Goal: Task Accomplishment & Management: Use online tool/utility

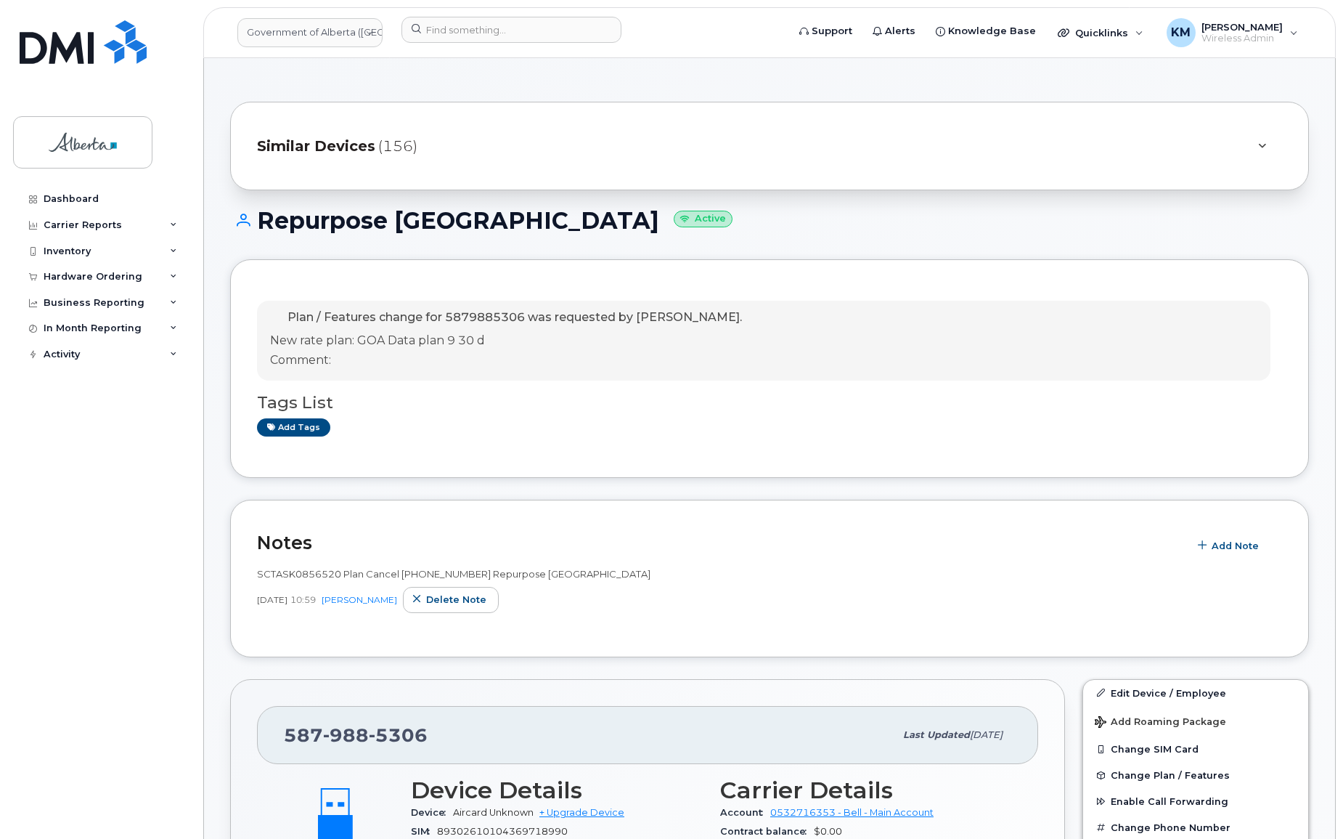
scroll to position [264, 0]
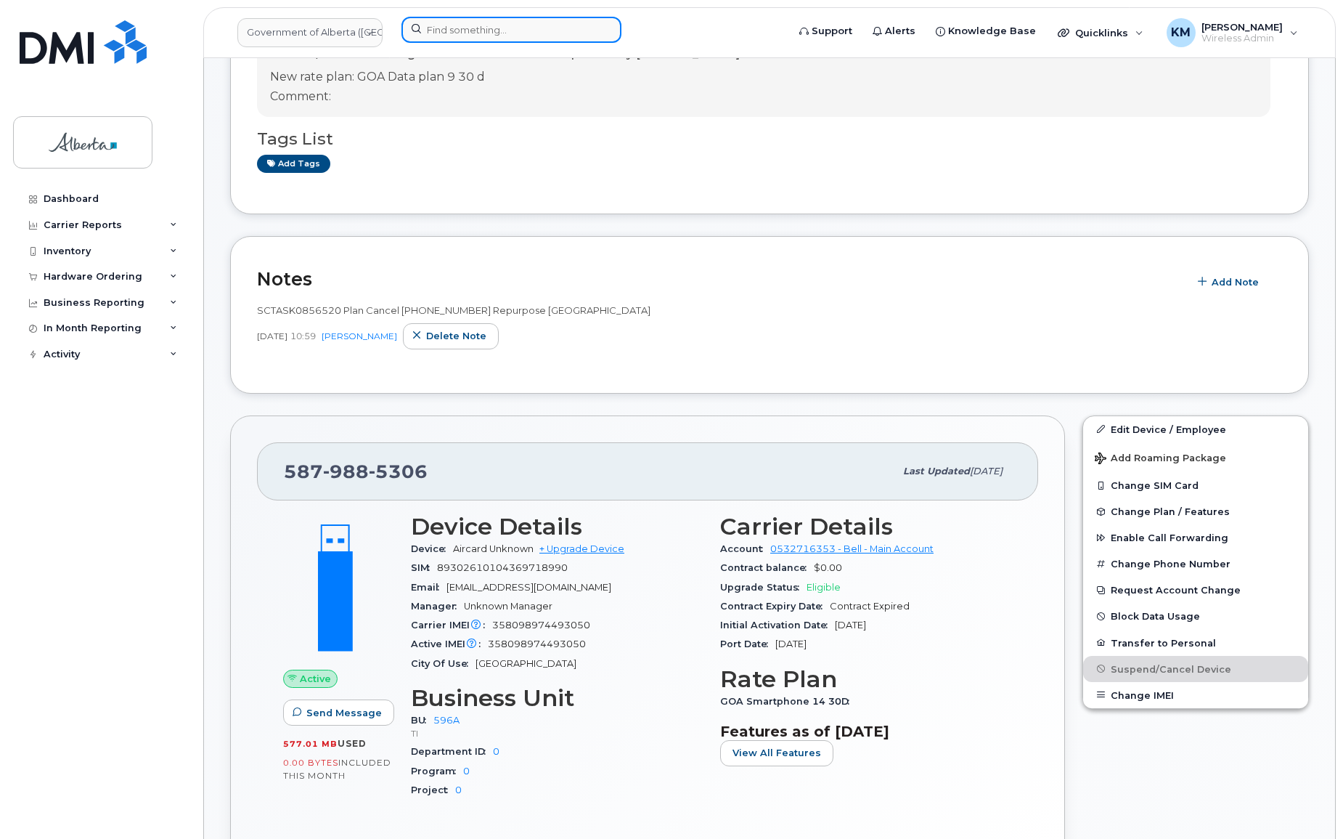
click at [466, 25] on input at bounding box center [512, 30] width 220 height 26
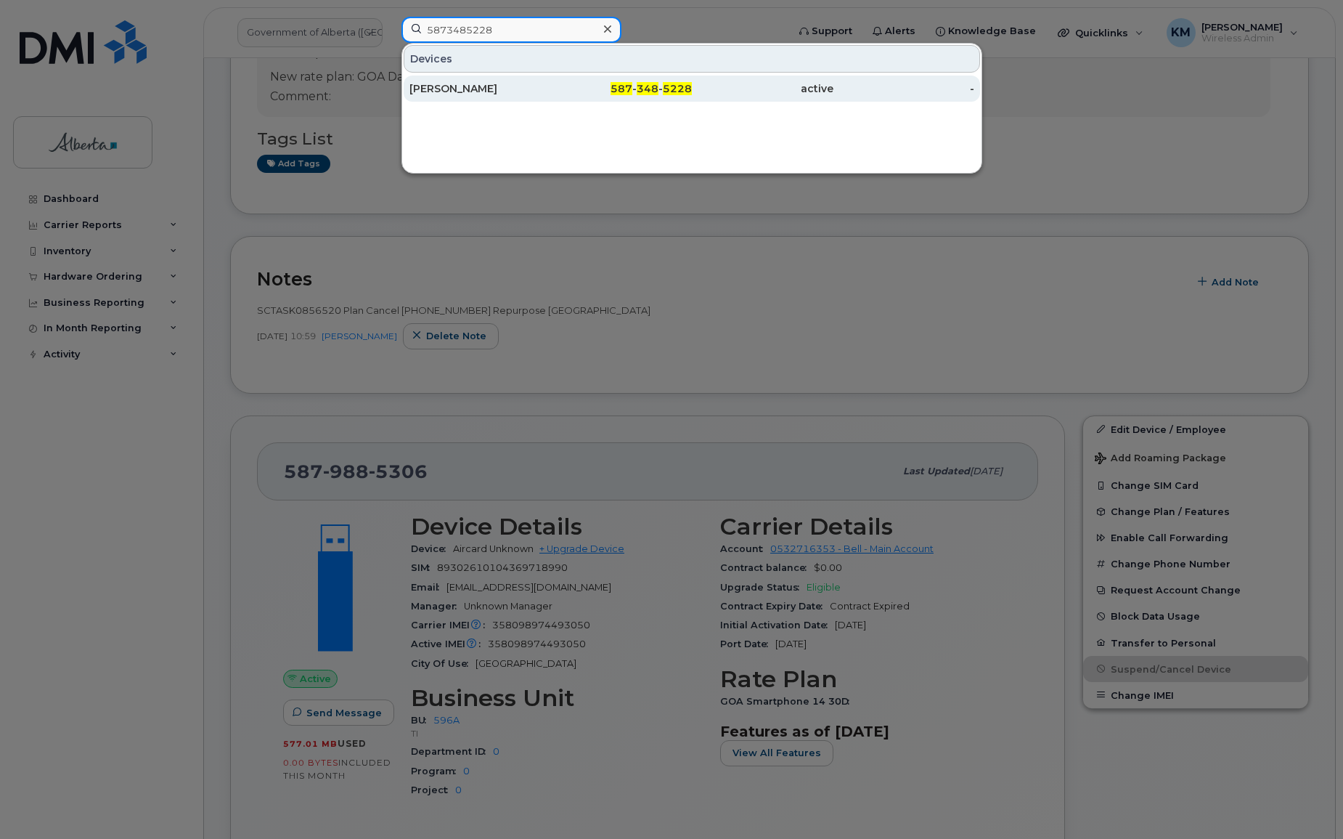
type input "5873485228"
click at [487, 84] on div "[PERSON_NAME]" at bounding box center [481, 88] width 142 height 15
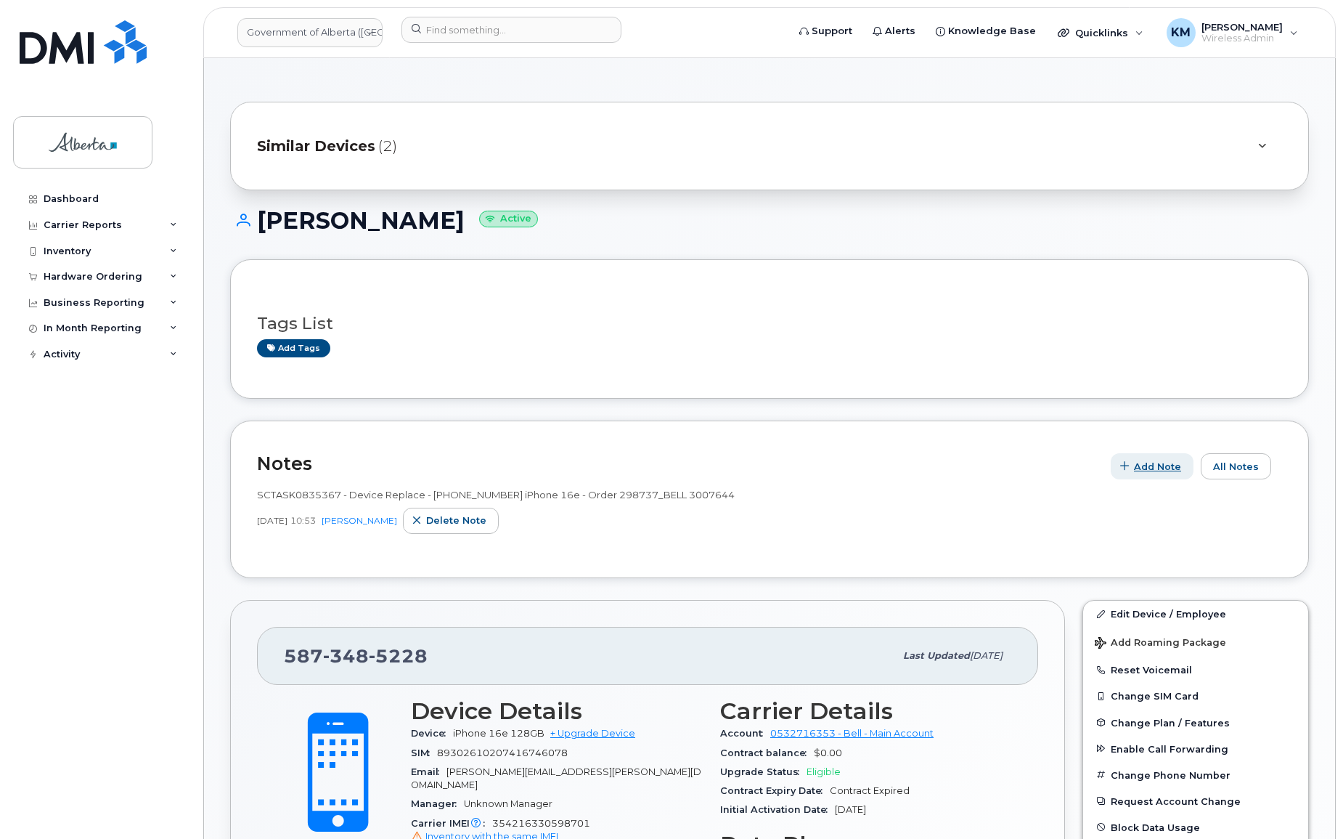
click at [1153, 469] on span "Add Note" at bounding box center [1157, 467] width 47 height 14
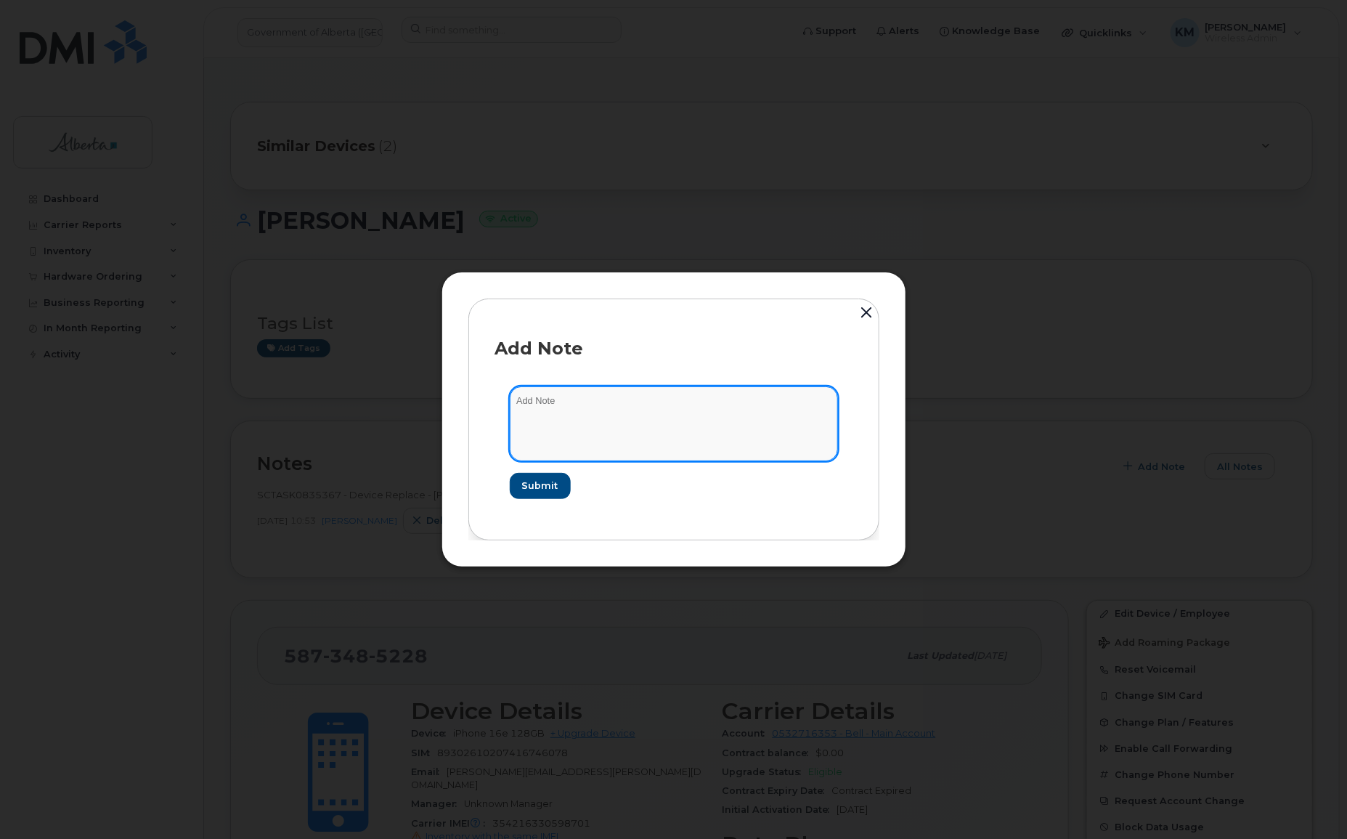
click at [643, 411] on textarea at bounding box center [674, 423] width 328 height 74
click at [676, 402] on textarea "SCTASK0834175 -" at bounding box center [674, 423] width 328 height 74
paste textarea "Device Return - (1) Sonim XP5 Plus"
type textarea "SCTASK0834175 - Device Return - (1) Sonim XP5 Plus"
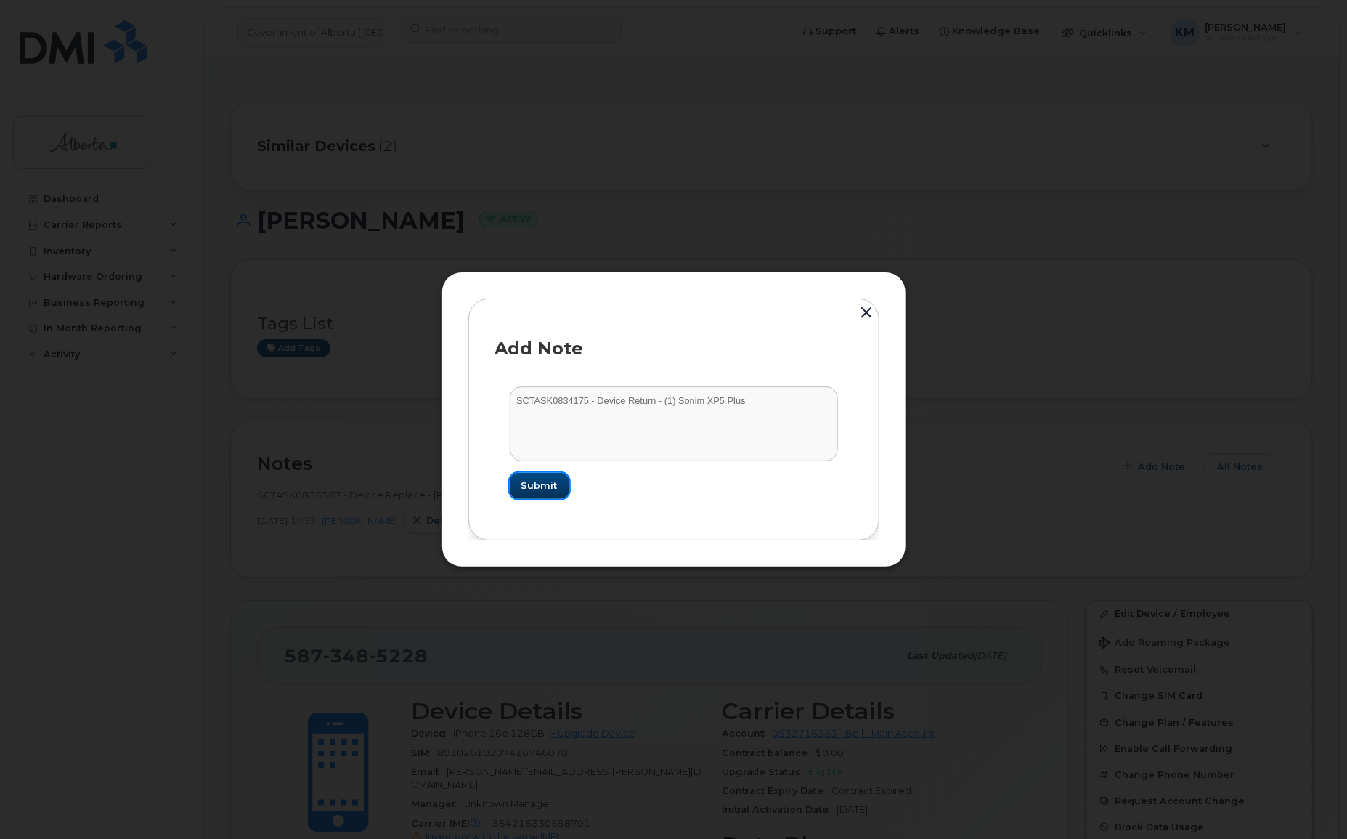
click at [539, 481] on span "Submit" at bounding box center [539, 485] width 36 height 14
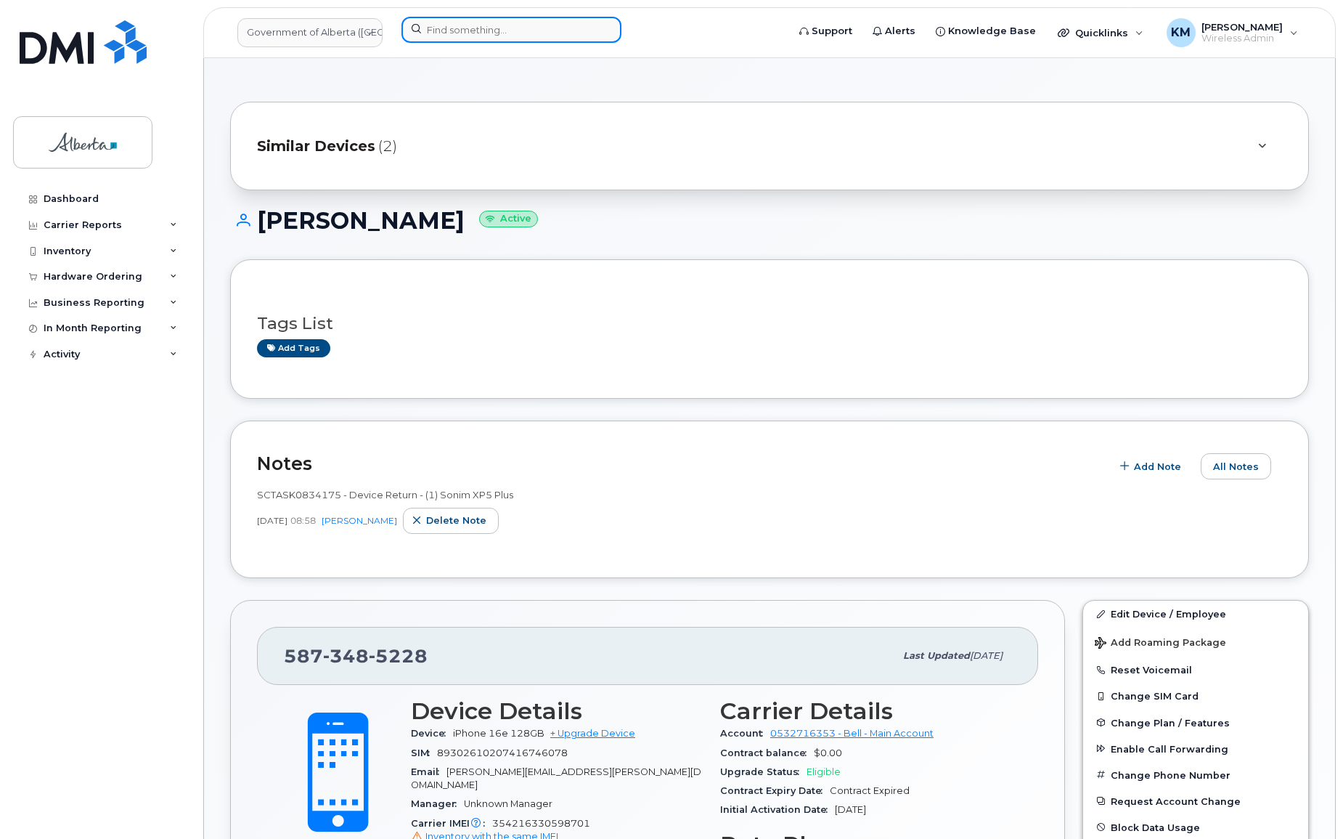
click at [512, 34] on input at bounding box center [512, 30] width 220 height 26
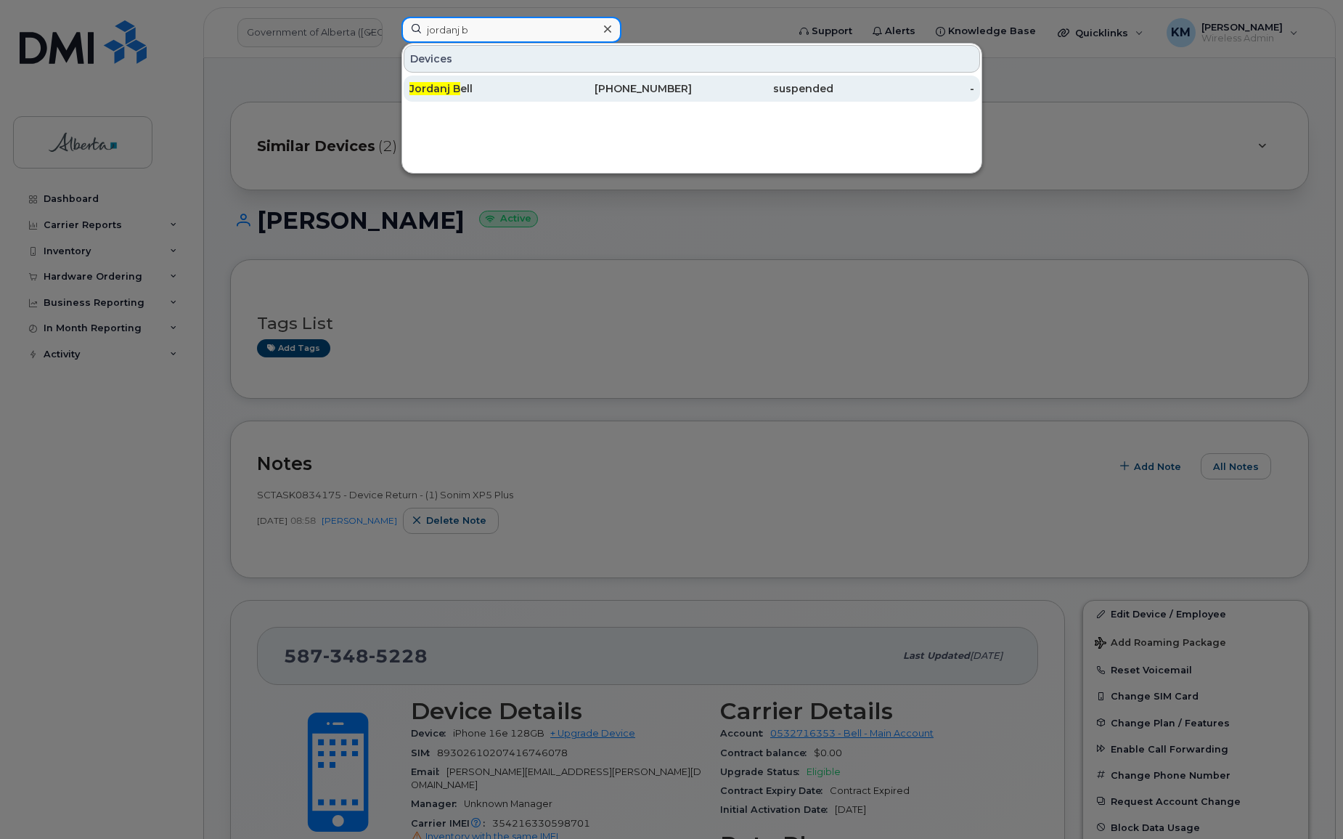
type input "jordanj b"
click at [525, 88] on div "Jordanj B ell" at bounding box center [481, 88] width 142 height 15
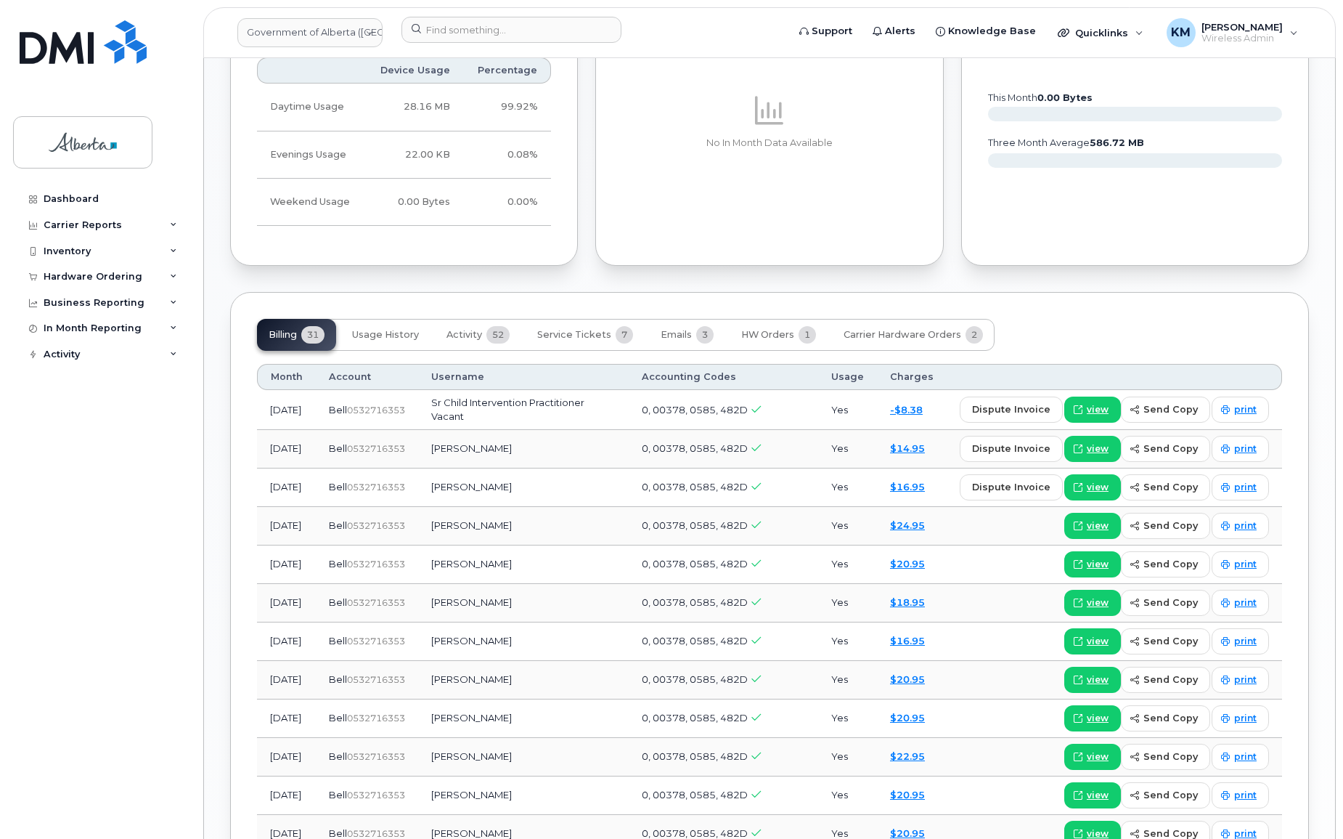
scroll to position [990, 0]
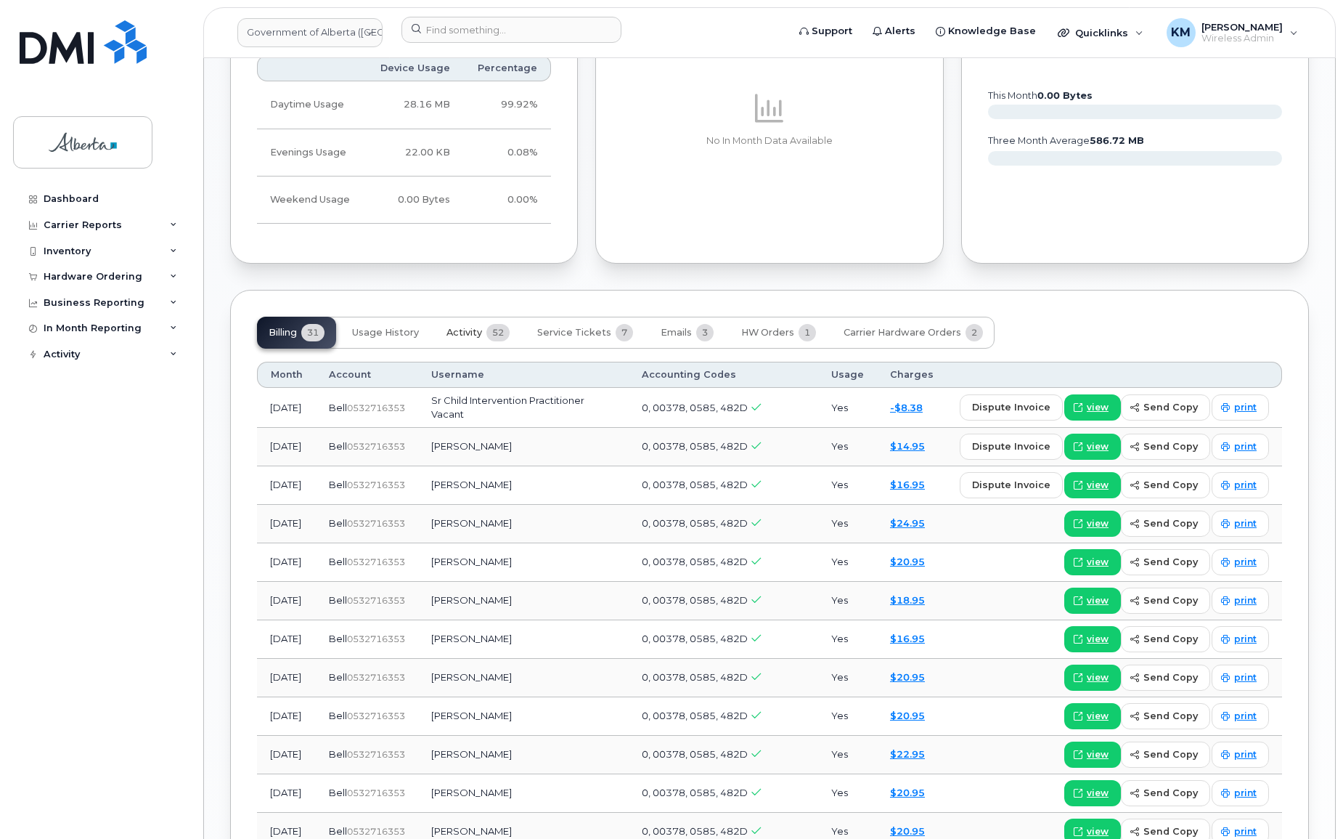
click at [478, 327] on span "Activity" at bounding box center [465, 333] width 36 height 12
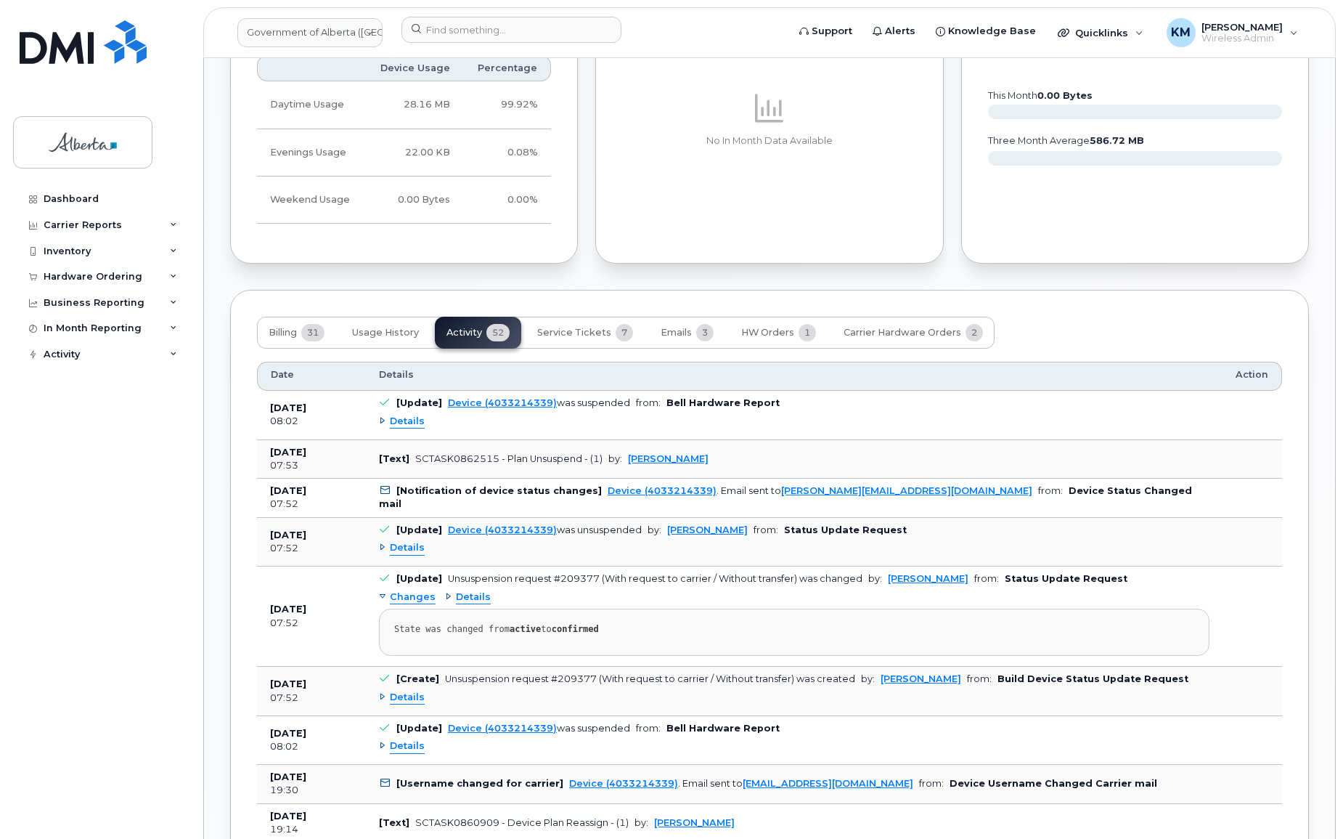
click at [406, 417] on span "Details" at bounding box center [407, 422] width 35 height 14
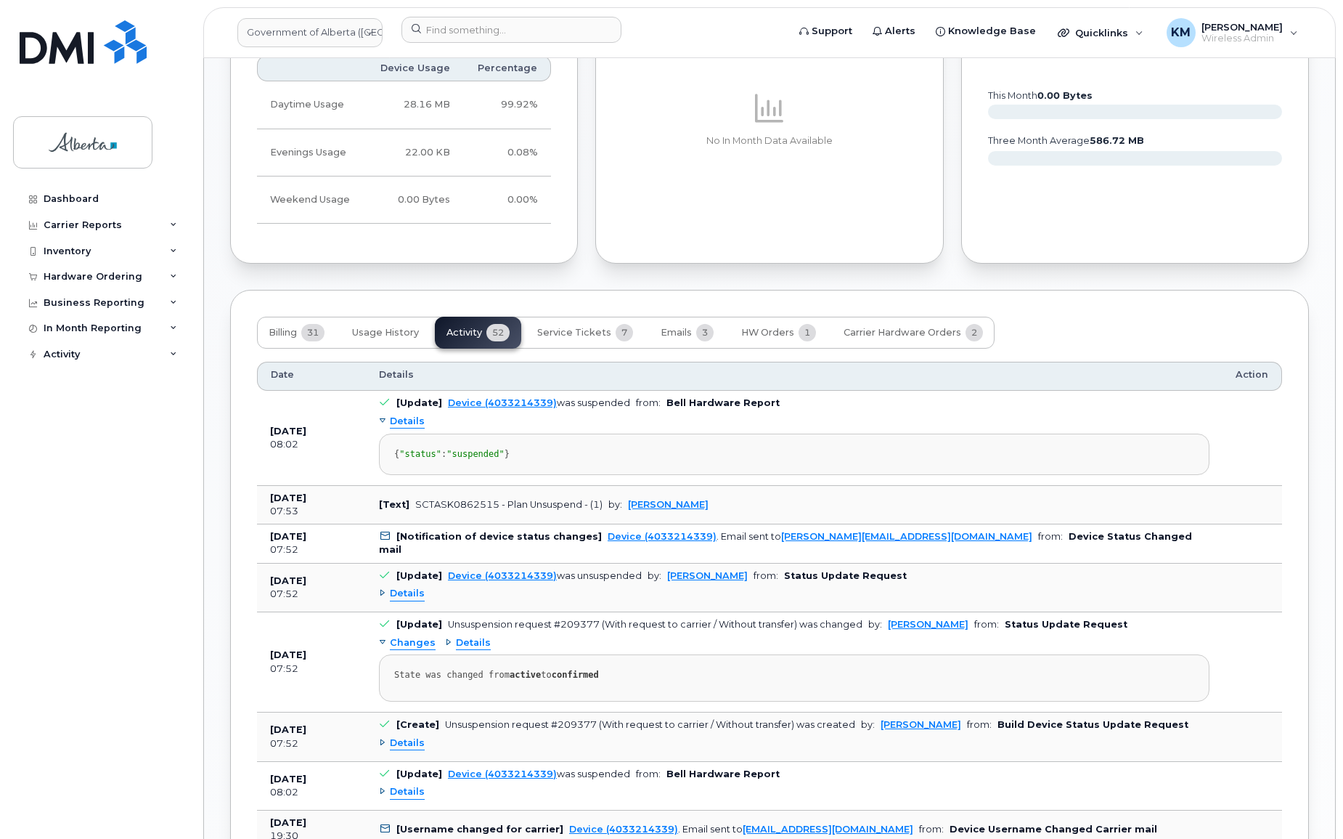
click at [396, 600] on span "Details" at bounding box center [407, 594] width 35 height 14
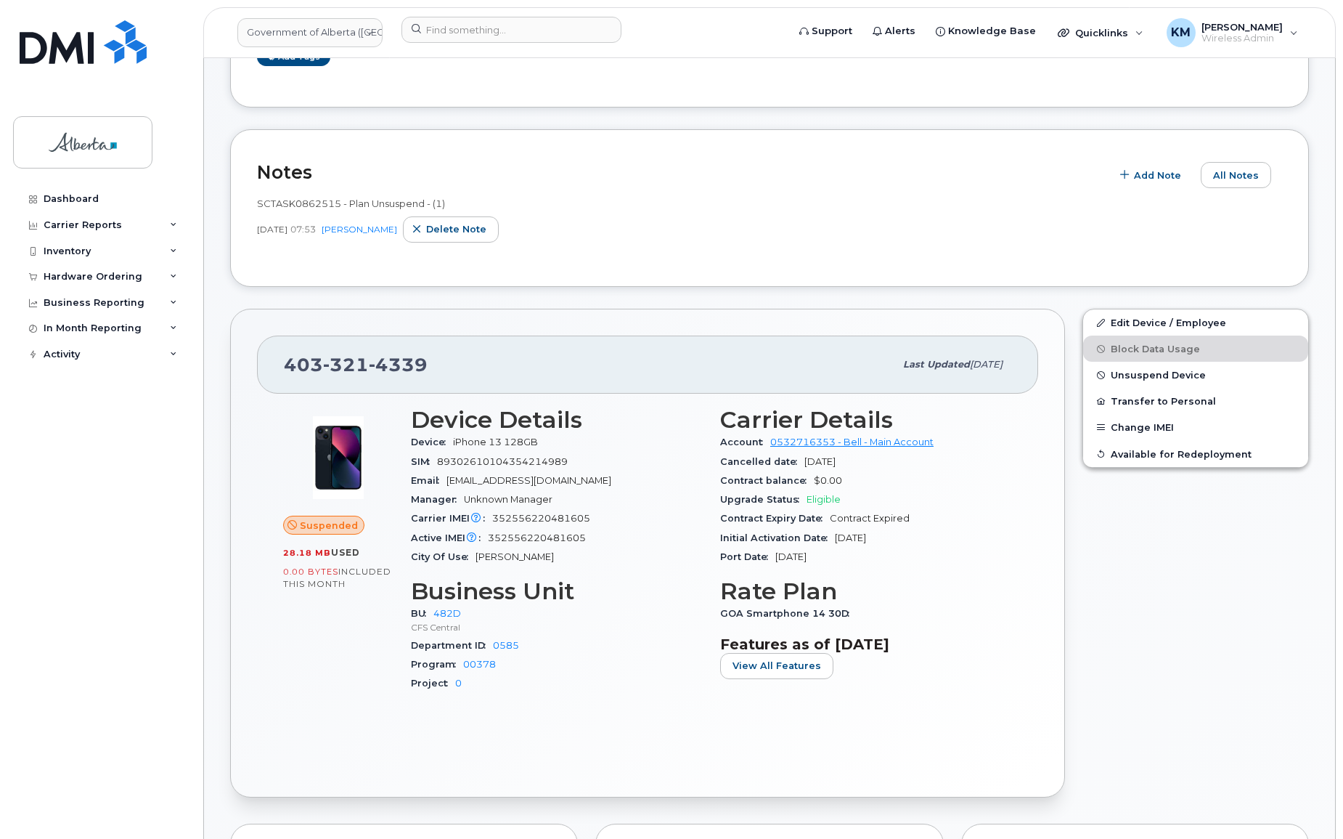
scroll to position [131, 0]
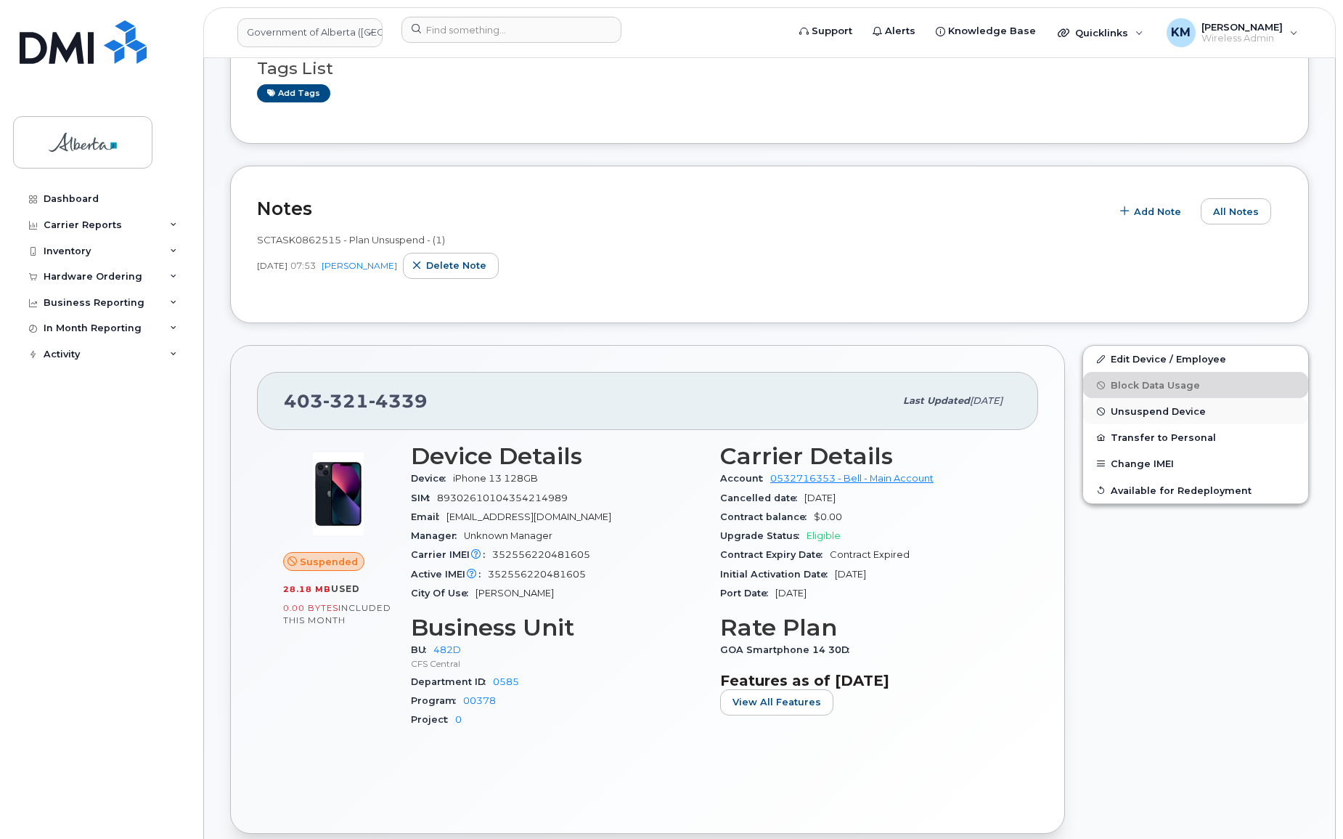
click at [1132, 409] on span "Unsuspend Device" at bounding box center [1158, 411] width 95 height 11
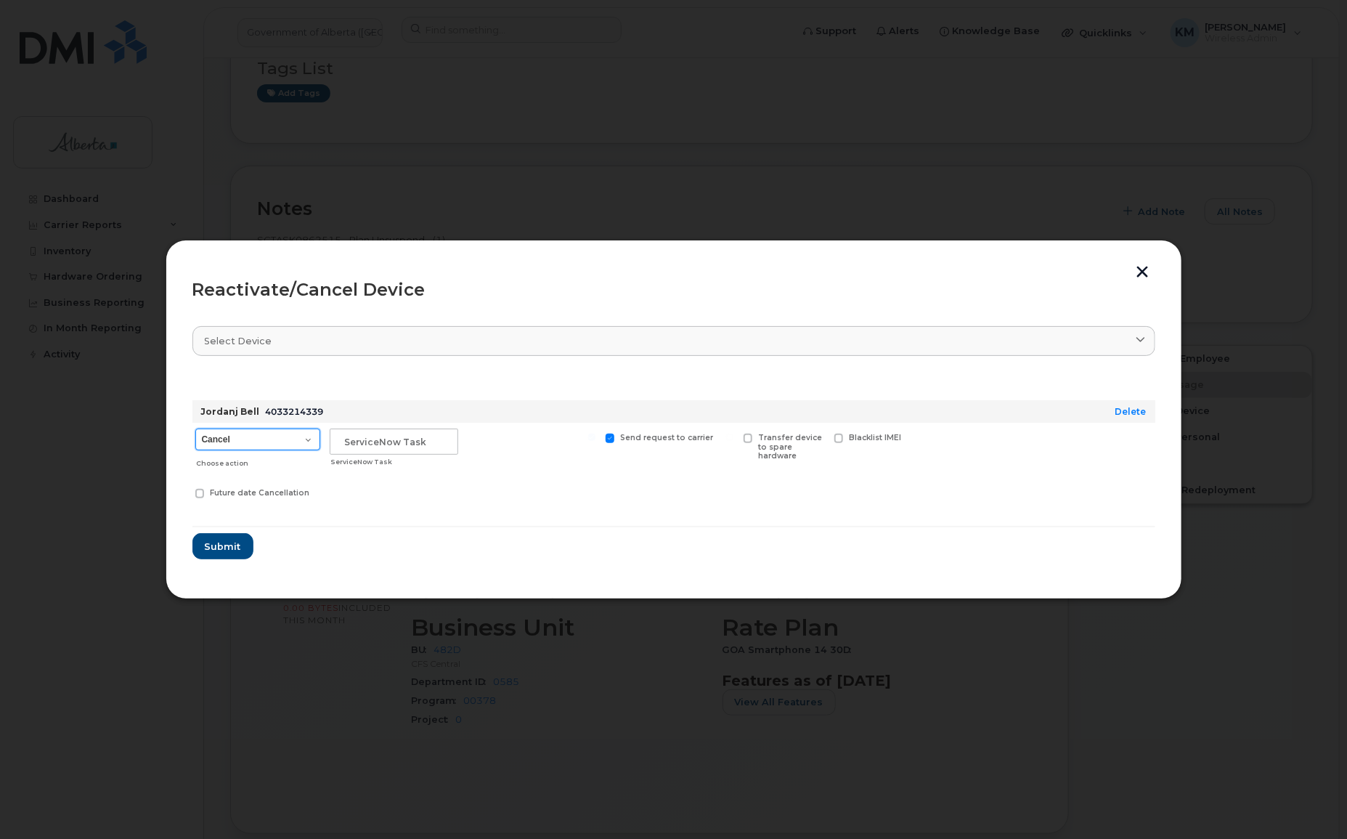
click at [306, 440] on select "Cancel Suspend - Extend Suspension Reactivate" at bounding box center [257, 439] width 125 height 22
select select "[object Object]"
click at [195, 428] on select "Cancel Suspend - Extend Suspension Reactivate" at bounding box center [257, 439] width 125 height 22
click at [407, 442] on input "text" at bounding box center [394, 441] width 129 height 26
type input "INC1179432"
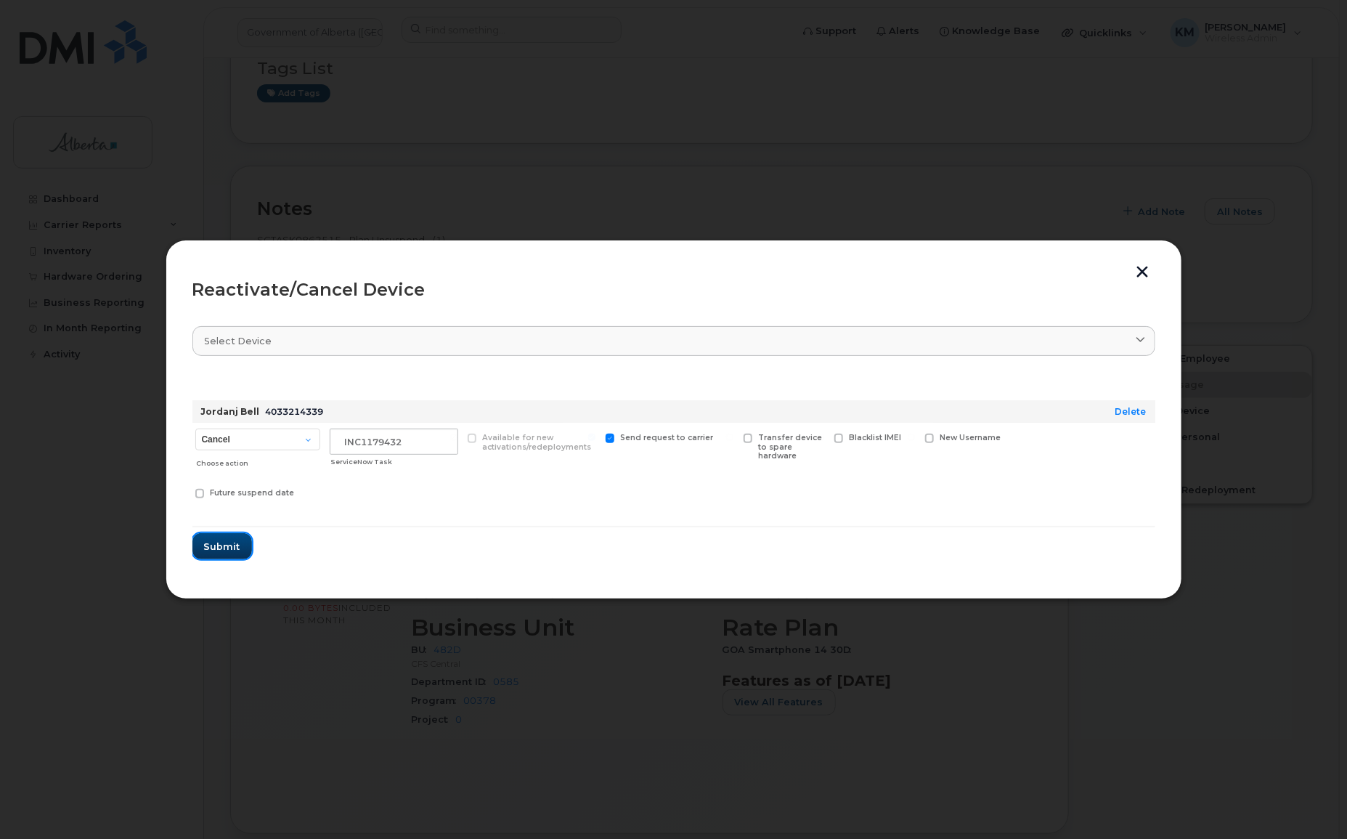
click at [225, 534] on button "Submit" at bounding box center [222, 546] width 60 height 26
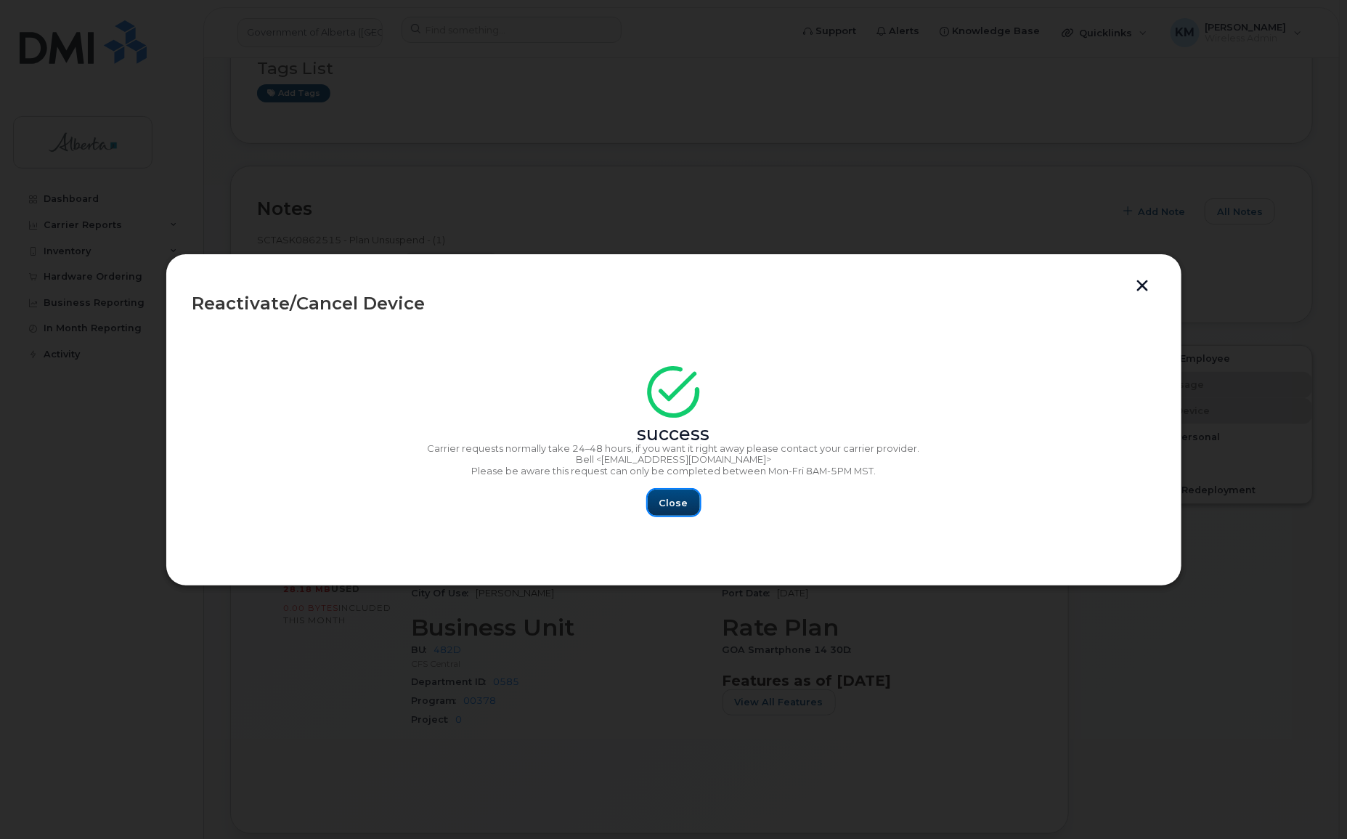
click at [680, 492] on button "Close" at bounding box center [674, 502] width 52 height 26
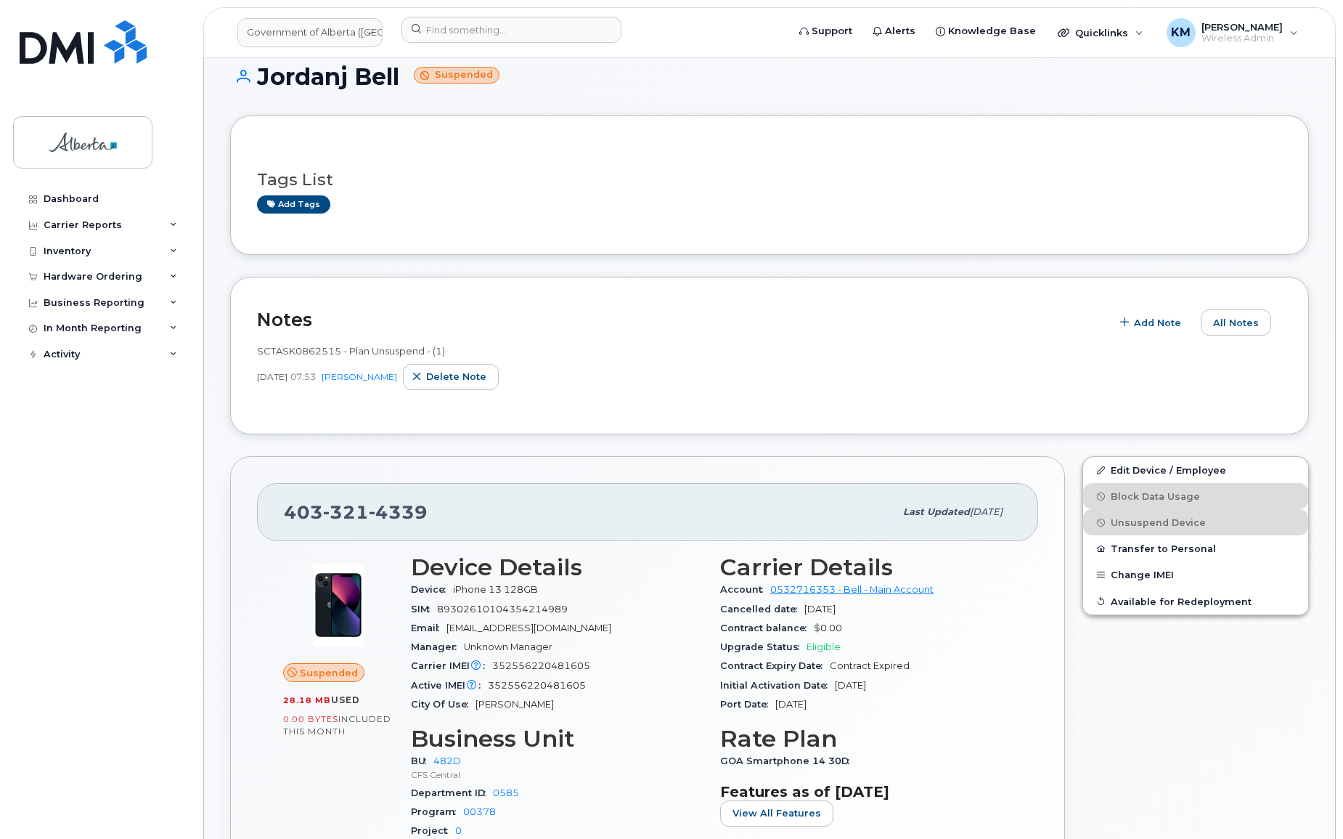
scroll to position [0, 0]
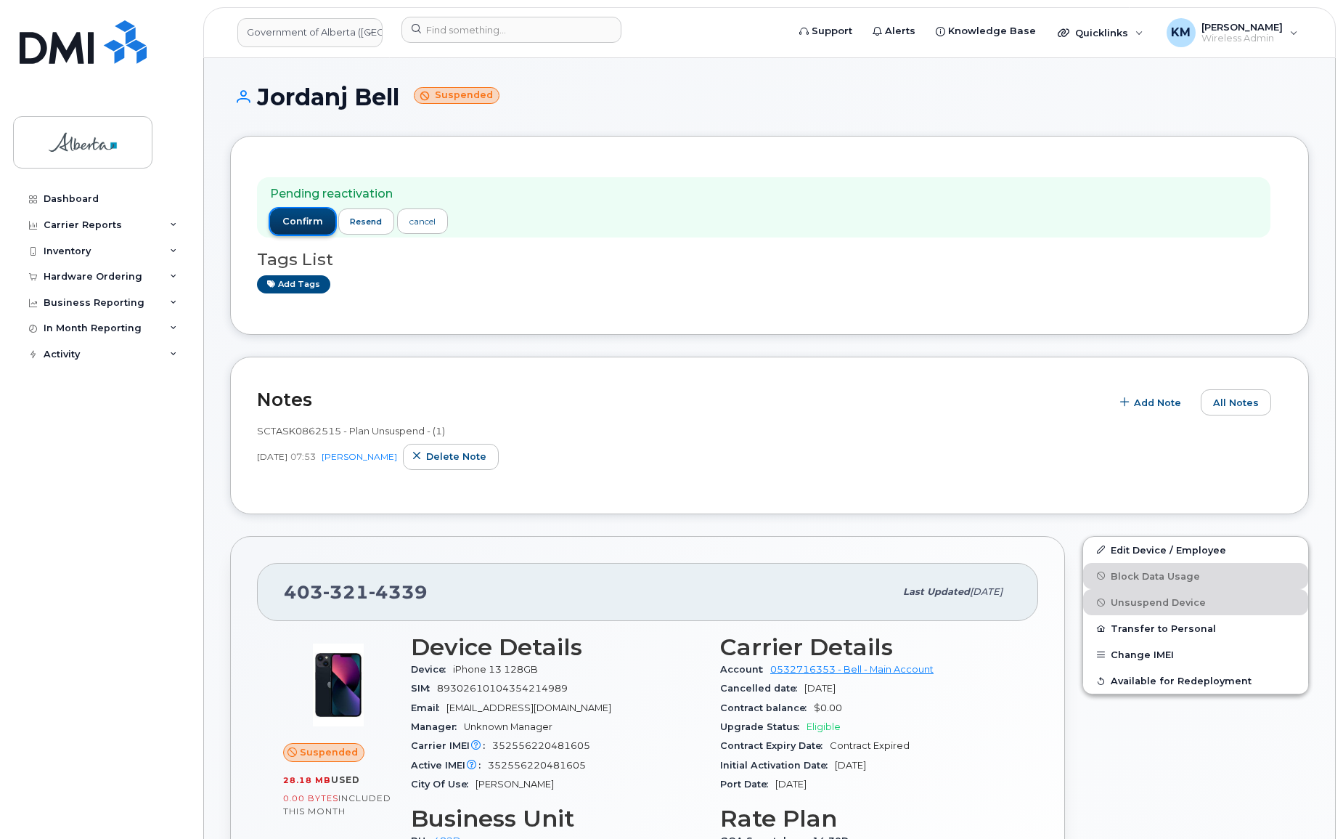
click at [291, 224] on span "confirm" at bounding box center [302, 221] width 41 height 13
